Goal: Task Accomplishment & Management: Use online tool/utility

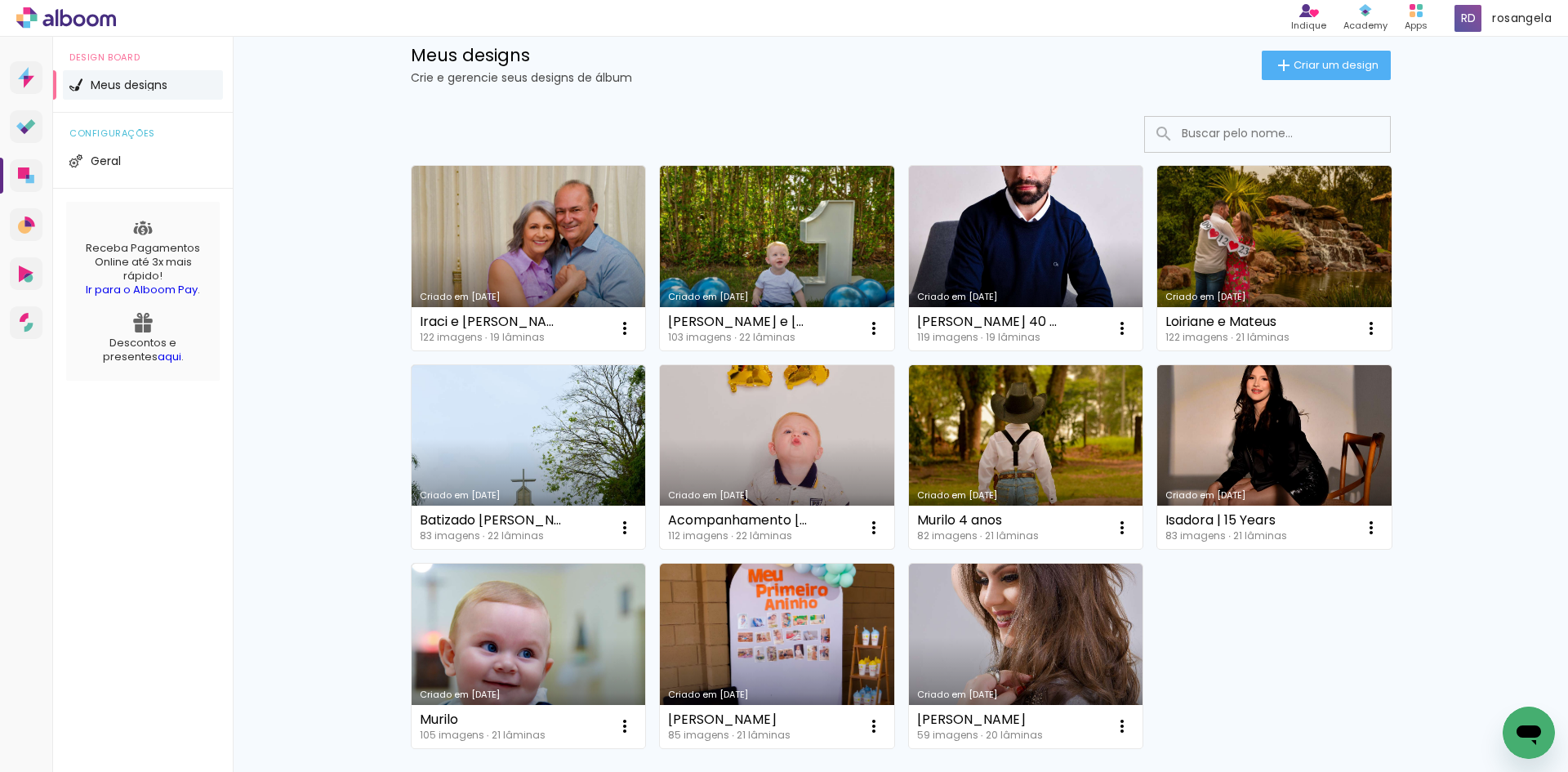
scroll to position [81, 0]
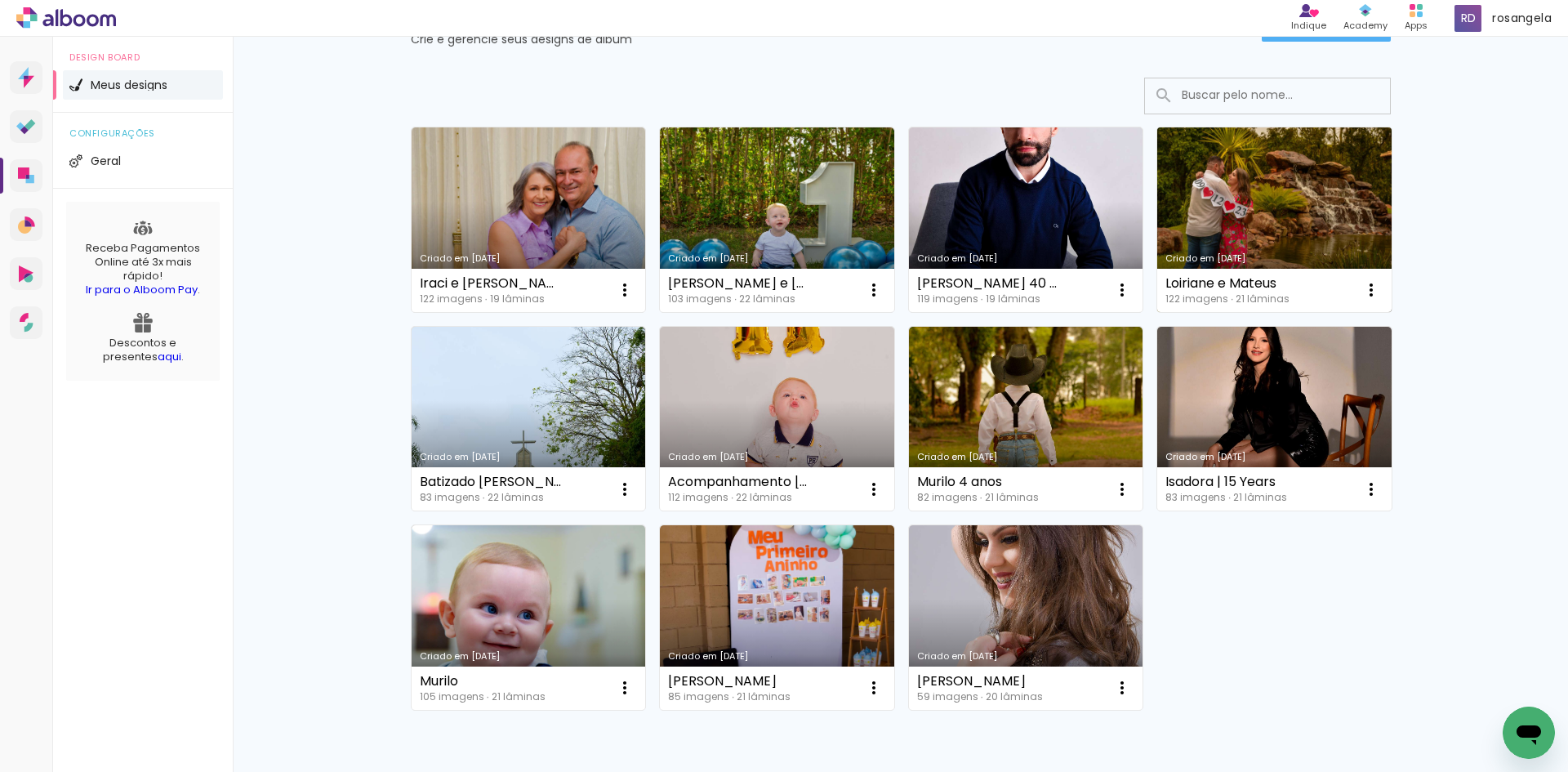
click at [1247, 187] on link "Criado em [DATE]" at bounding box center [1274, 219] width 234 height 185
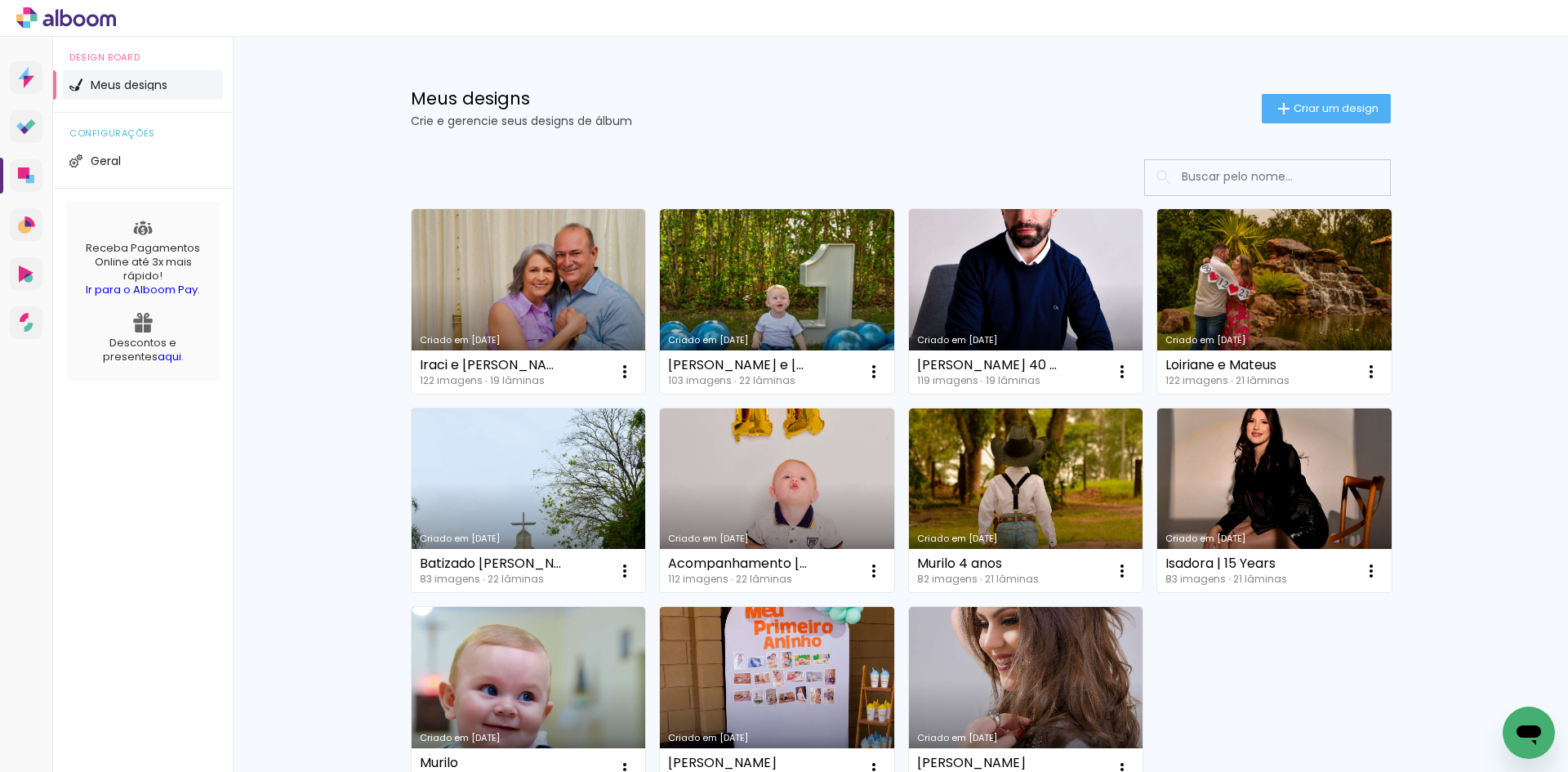
click at [738, 698] on link "Criado em [DATE]" at bounding box center [777, 698] width 234 height 185
click at [285, 485] on div "Meus designs Crie e gerencie seus designs de álbum Criar um design Criado em 06…" at bounding box center [900, 490] width 1335 height 907
